Goal: Entertainment & Leisure: Browse casually

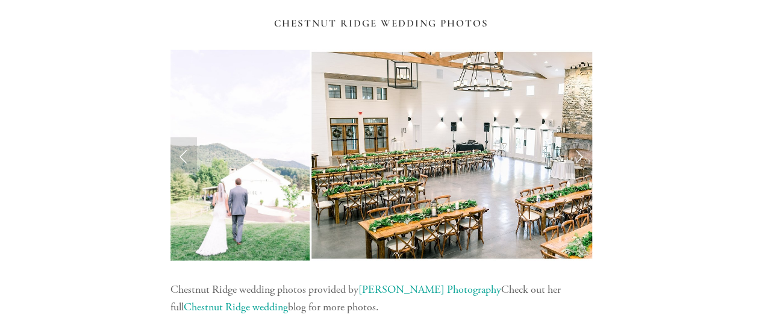
scroll to position [1288, 0]
click at [577, 163] on link "Next Slide" at bounding box center [578, 155] width 26 height 36
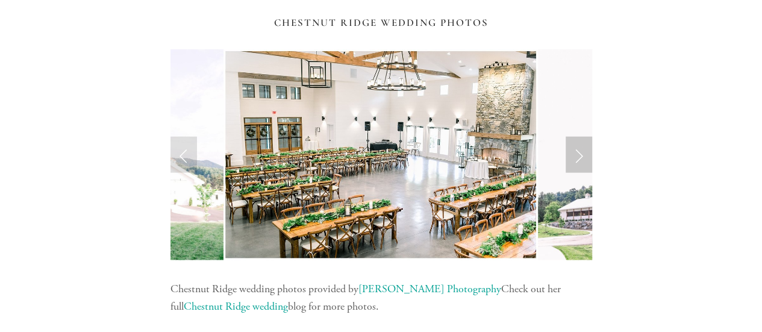
click at [575, 162] on link "Next Slide" at bounding box center [578, 155] width 26 height 36
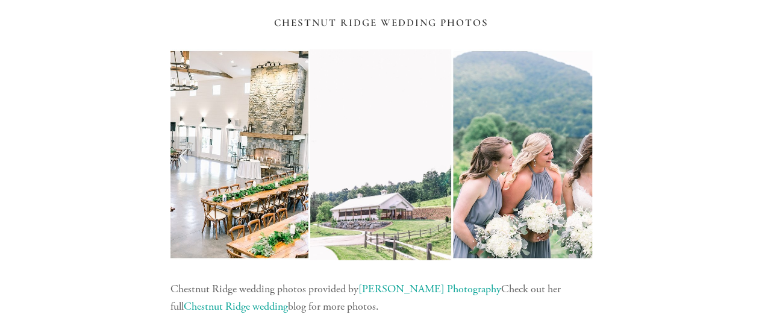
click at [575, 162] on link "Next Slide" at bounding box center [578, 155] width 26 height 36
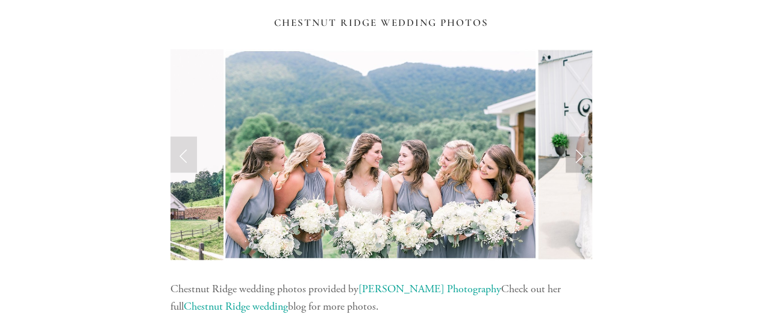
click at [575, 162] on link "Next Slide" at bounding box center [578, 155] width 26 height 36
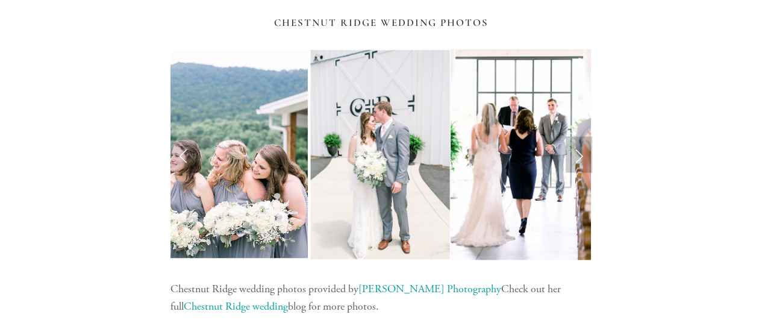
click at [575, 162] on link "Next Slide" at bounding box center [578, 155] width 26 height 36
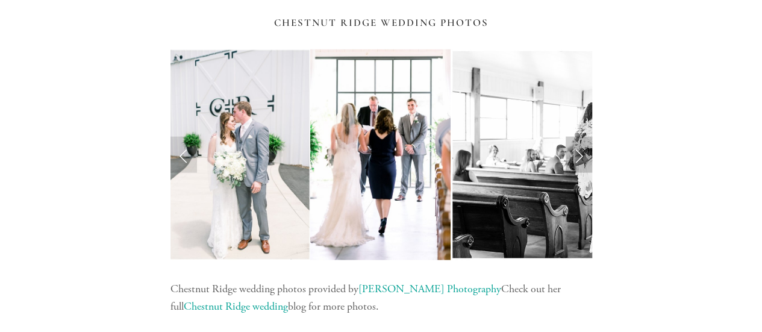
click at [575, 162] on link "Next Slide" at bounding box center [578, 155] width 26 height 36
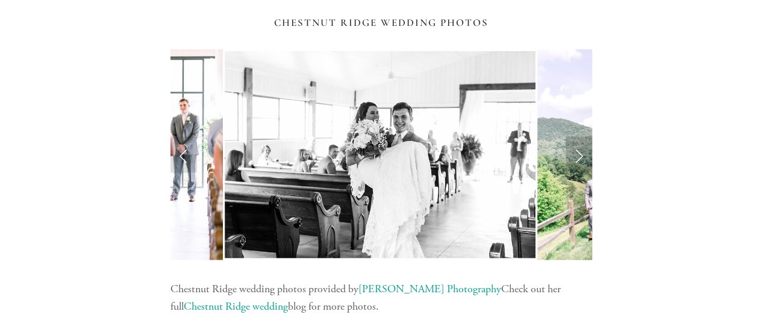
click at [575, 162] on link "Next Slide" at bounding box center [578, 155] width 26 height 36
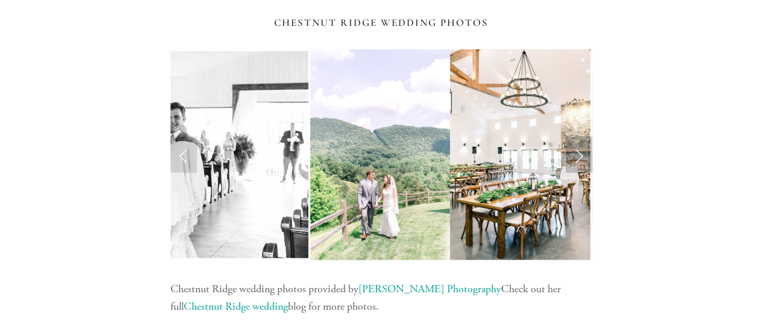
click at [575, 162] on link "Next Slide" at bounding box center [578, 155] width 26 height 36
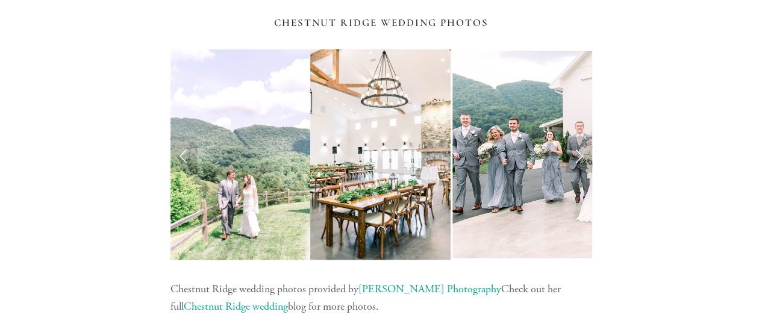
click at [575, 162] on link "Next Slide" at bounding box center [578, 155] width 26 height 36
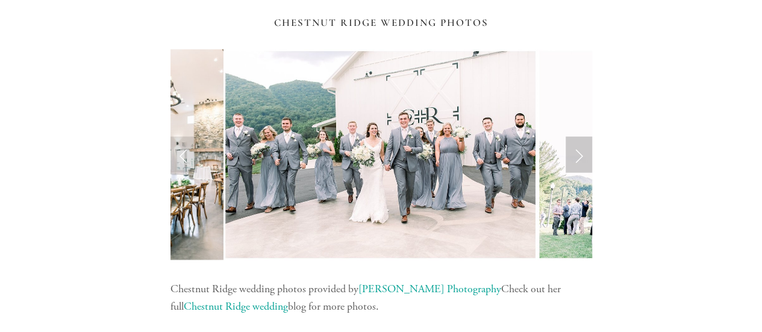
click at [575, 162] on link "Next Slide" at bounding box center [578, 155] width 26 height 36
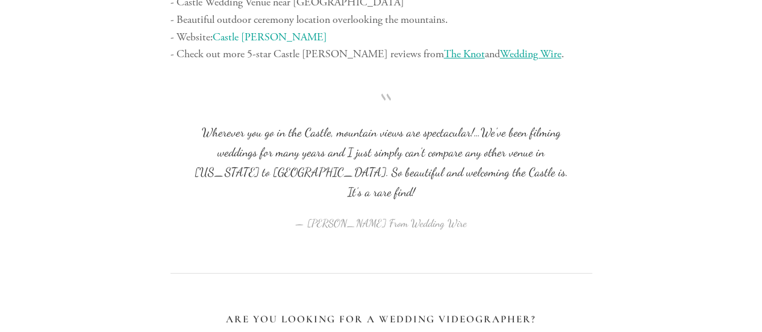
scroll to position [7029, 0]
